Goal: Information Seeking & Learning: Learn about a topic

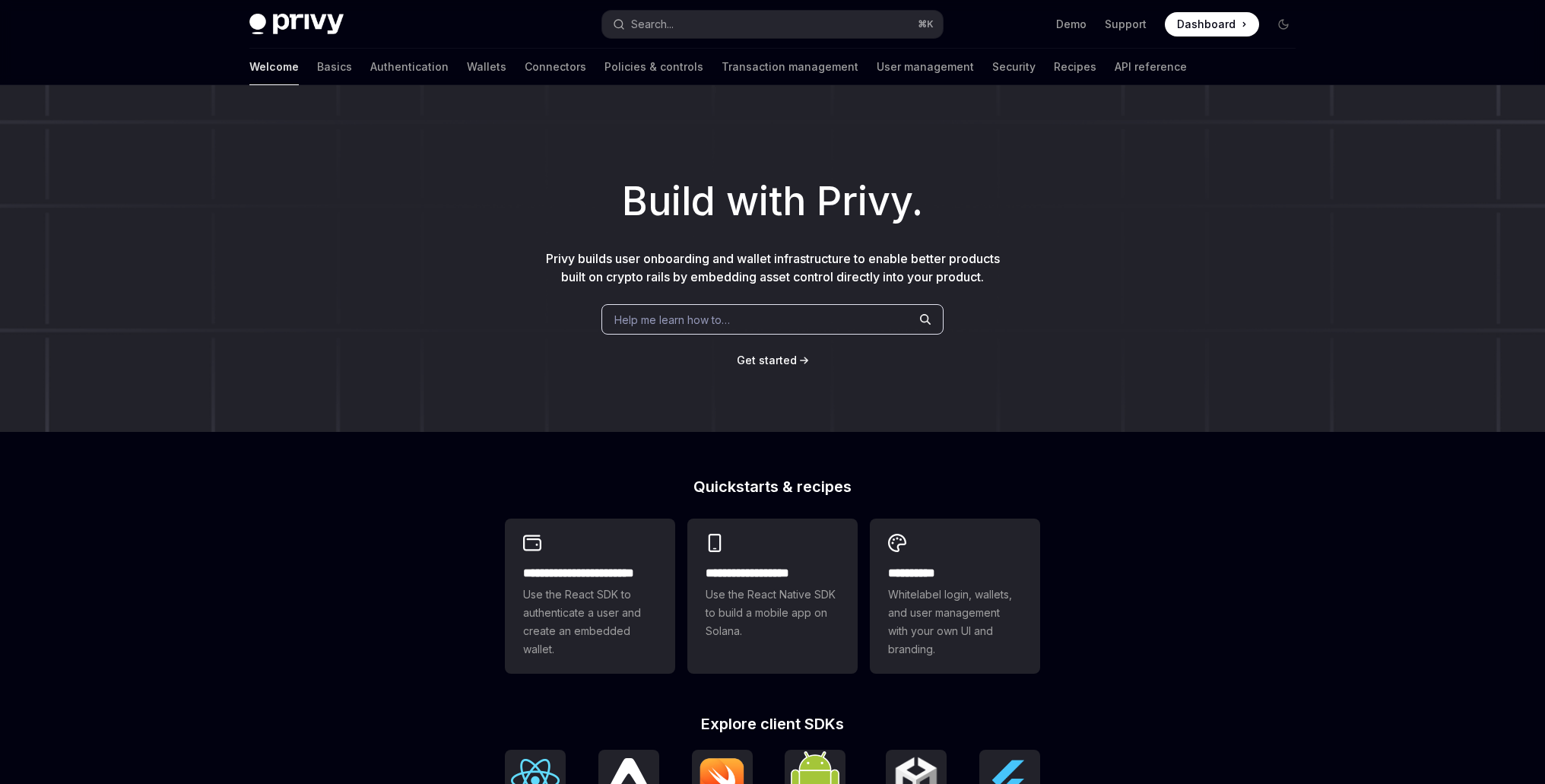
type textarea "*"
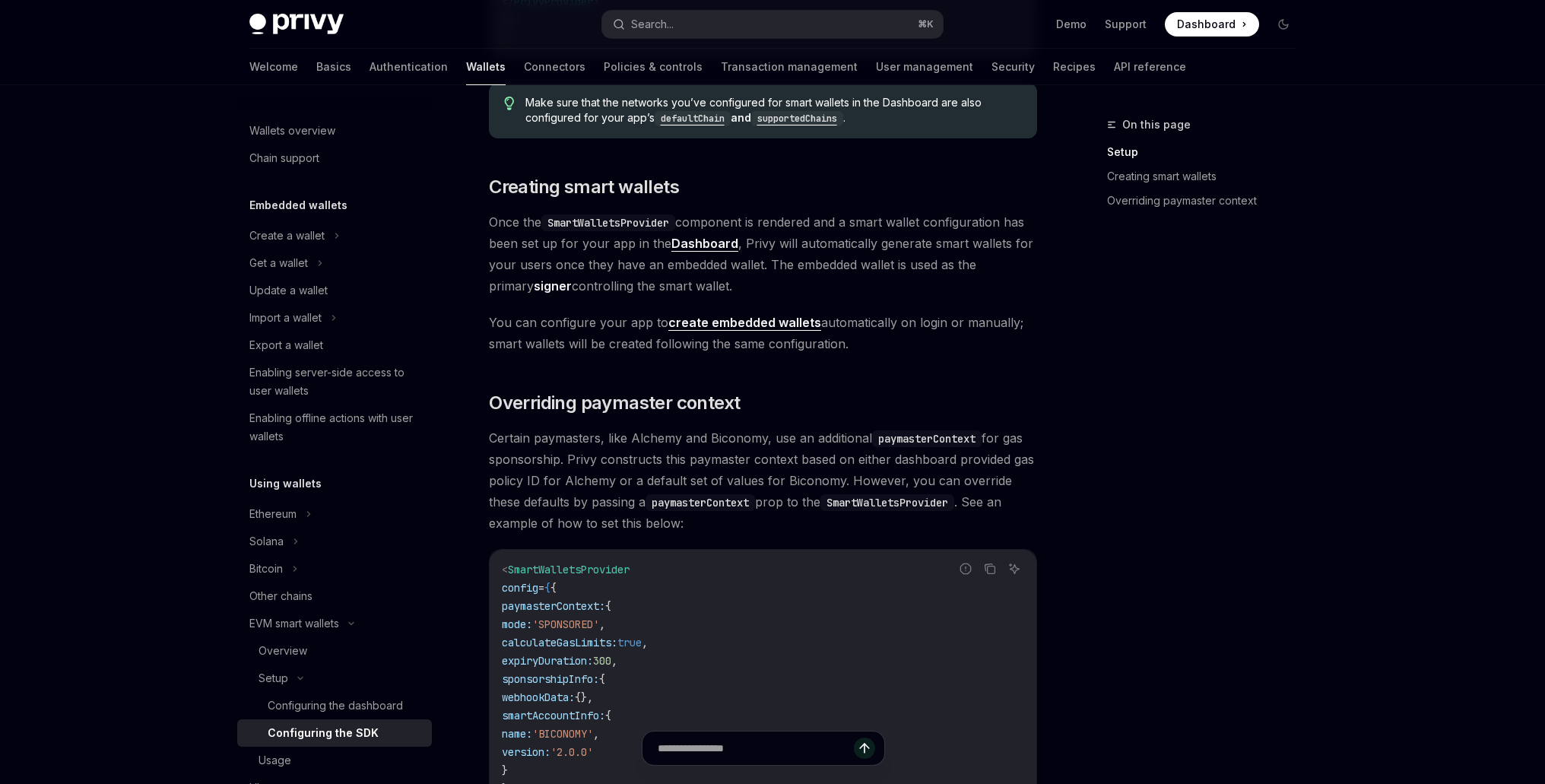
scroll to position [757, 0]
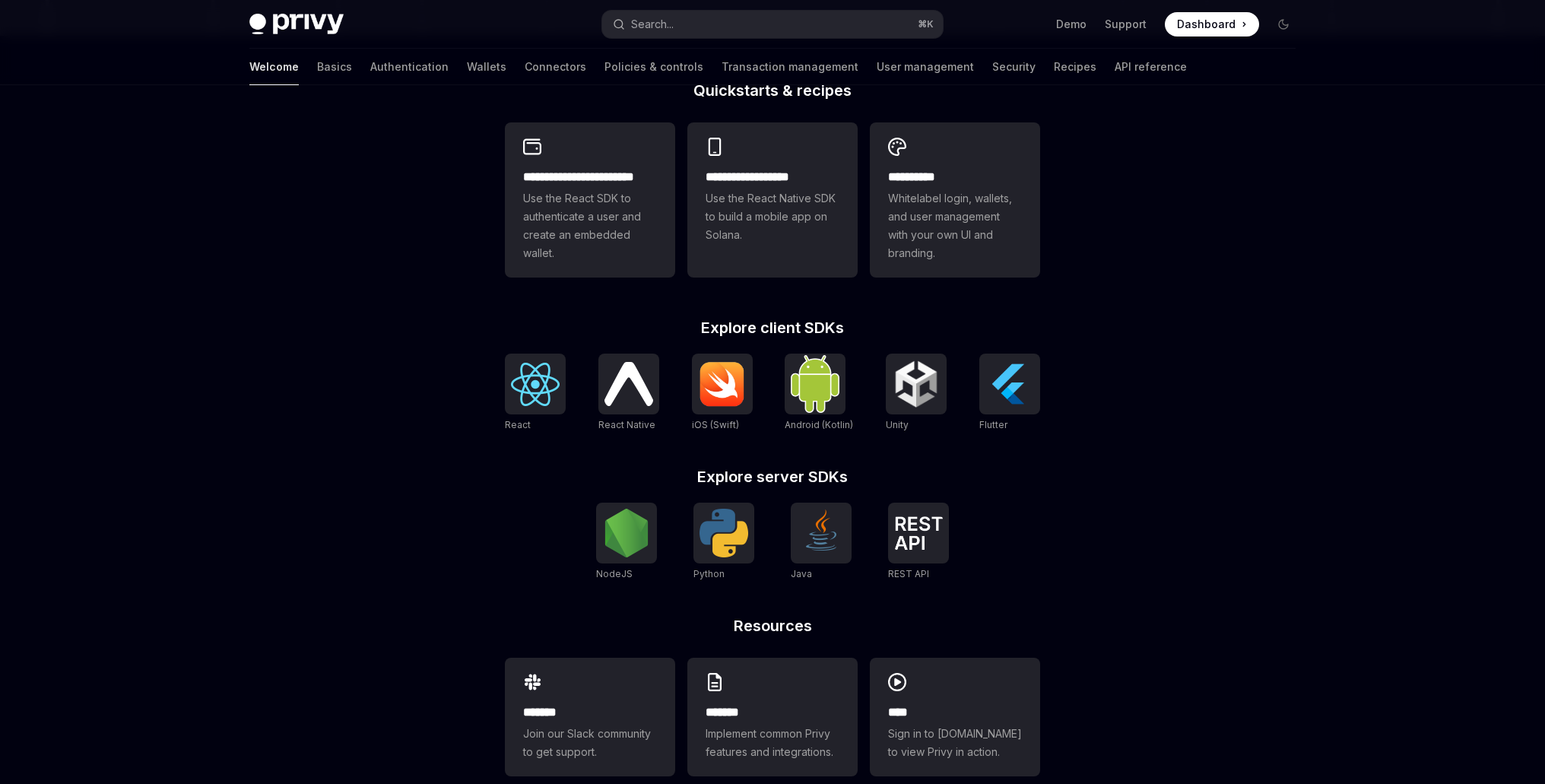
scroll to position [425, 0]
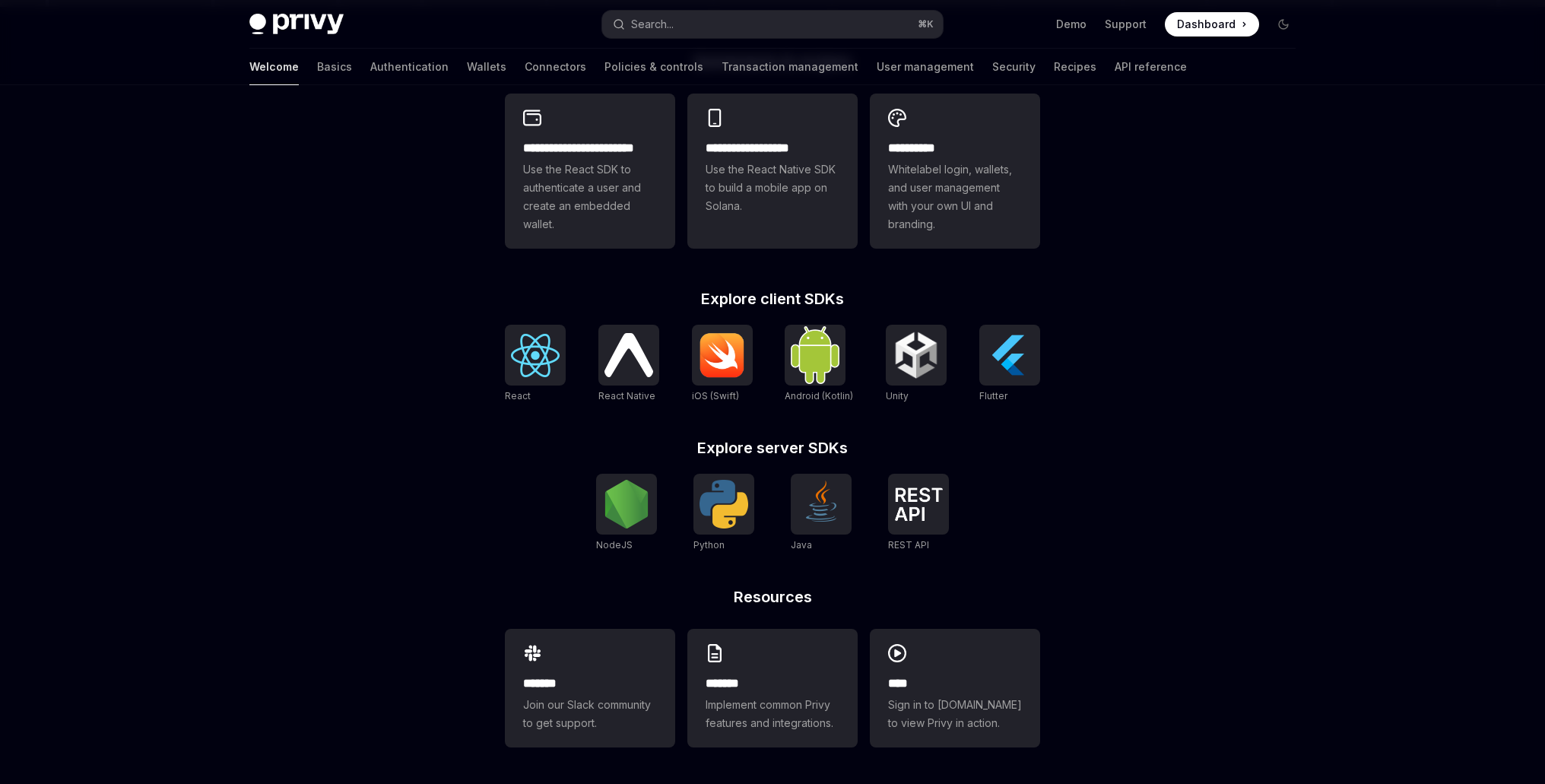
click at [825, 449] on h2 "Explore server SDKs" at bounding box center [772, 447] width 535 height 15
drag, startPoint x: 825, startPoint y: 449, endPoint x: 731, endPoint y: 449, distance: 94.0
click at [731, 449] on h2 "Explore server SDKs" at bounding box center [772, 447] width 535 height 15
click at [754, 446] on h2 "Explore server SDKs" at bounding box center [772, 447] width 535 height 15
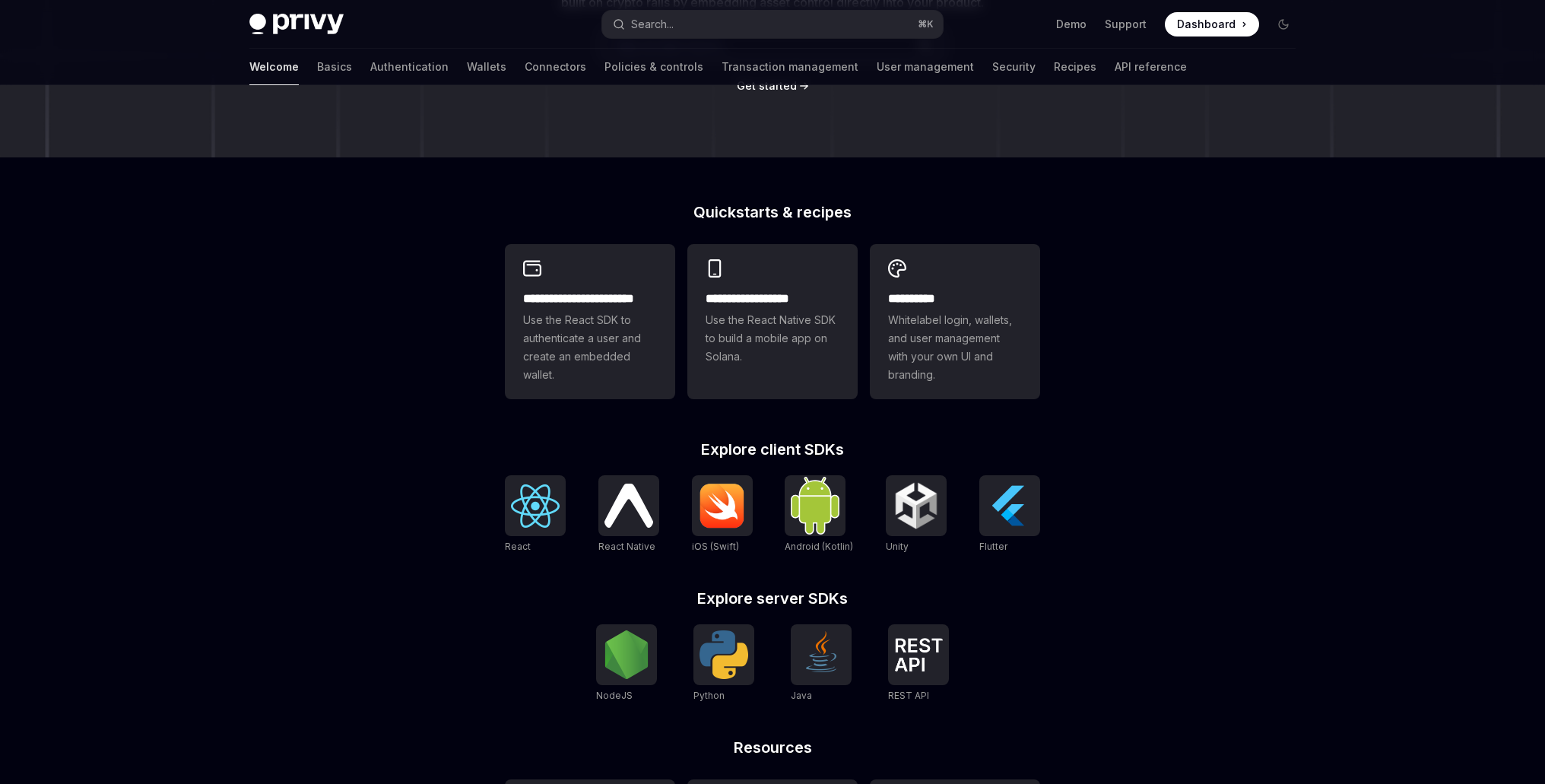
scroll to position [257, 0]
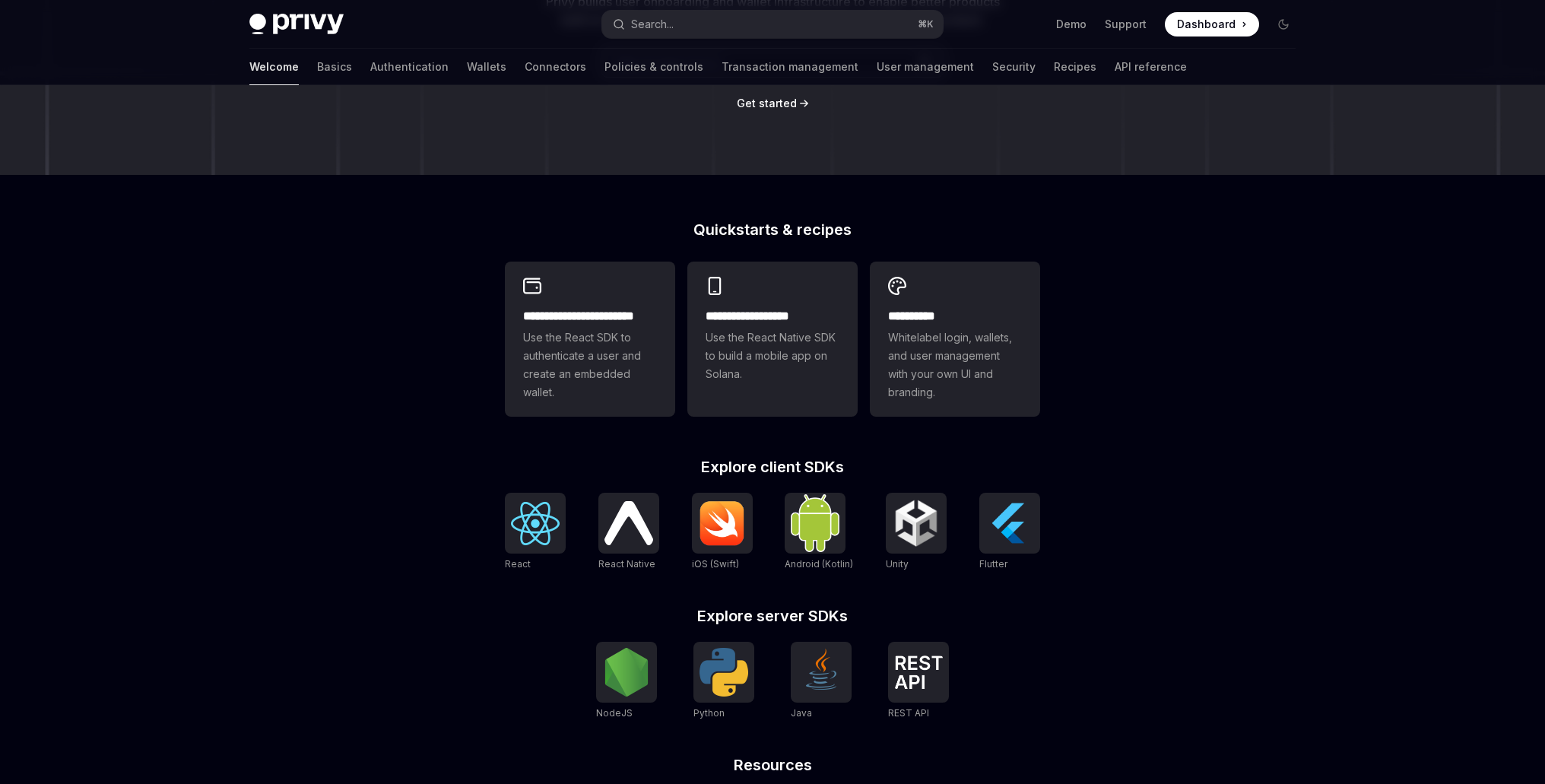
click at [1163, 215] on div "**********" at bounding box center [772, 390] width 1545 height 1123
click at [1082, 146] on div "Build with Privy. Privy builds user onboarding and wallet infrastructure to ena…" at bounding box center [772, 1] width 1545 height 347
